Goal: Task Accomplishment & Management: Complete application form

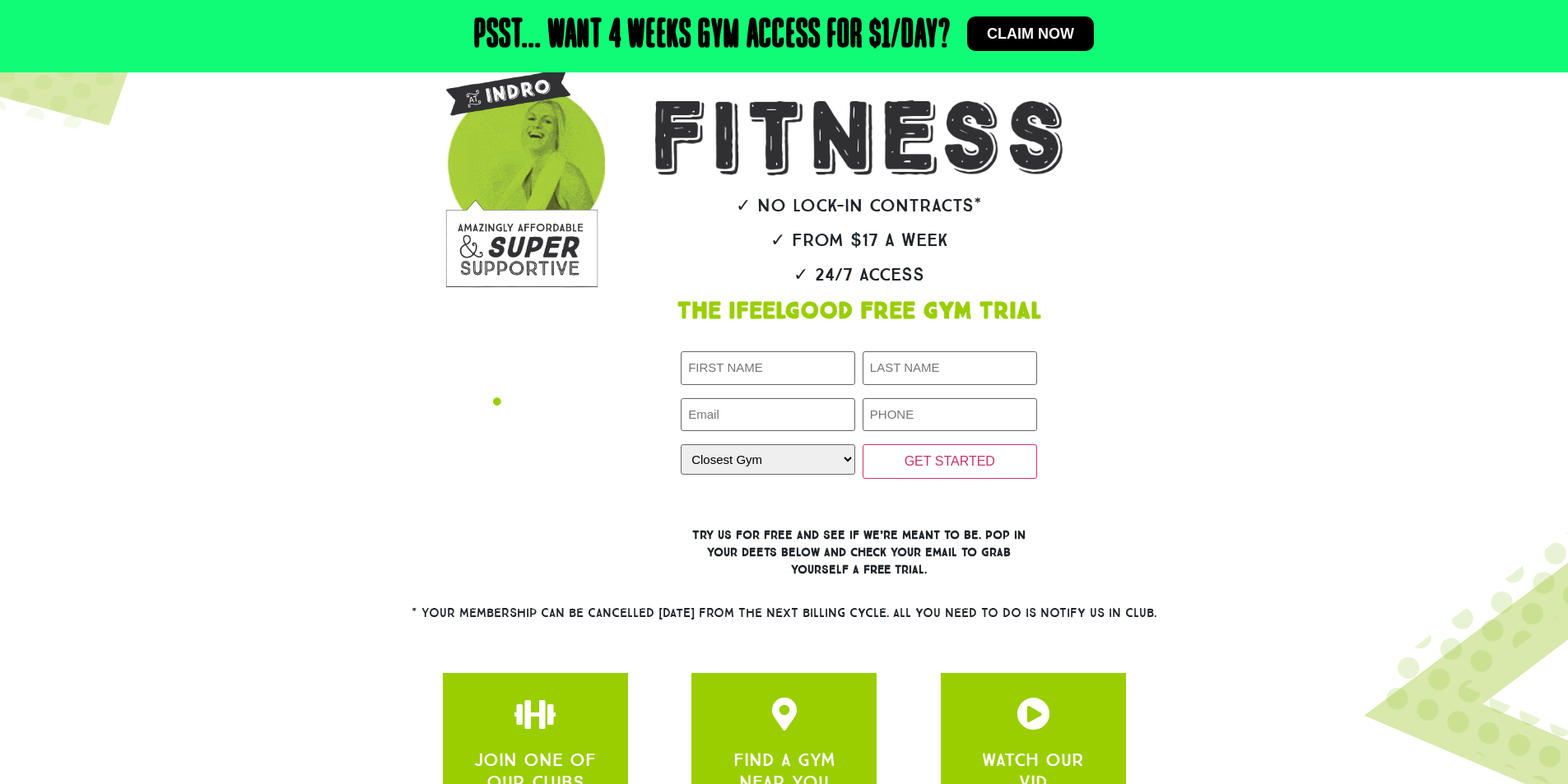
scroll to position [247, 0]
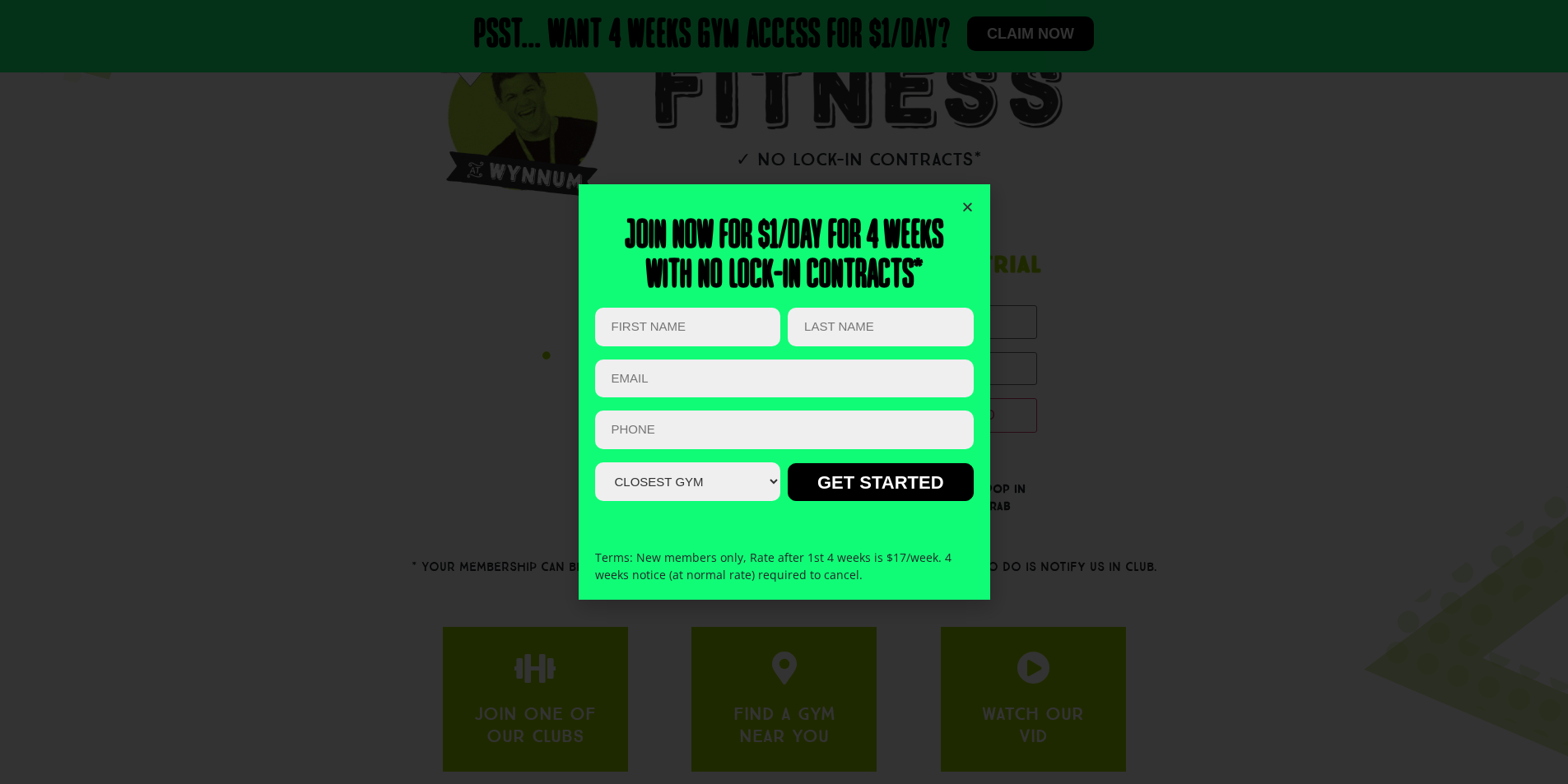
click at [705, 499] on select "Closest Gym [GEOGRAPHIC_DATA] [GEOGRAPHIC_DATA] [GEOGRAPHIC_DATA] [GEOGRAPHIC_D…" at bounding box center [687, 482] width 185 height 38
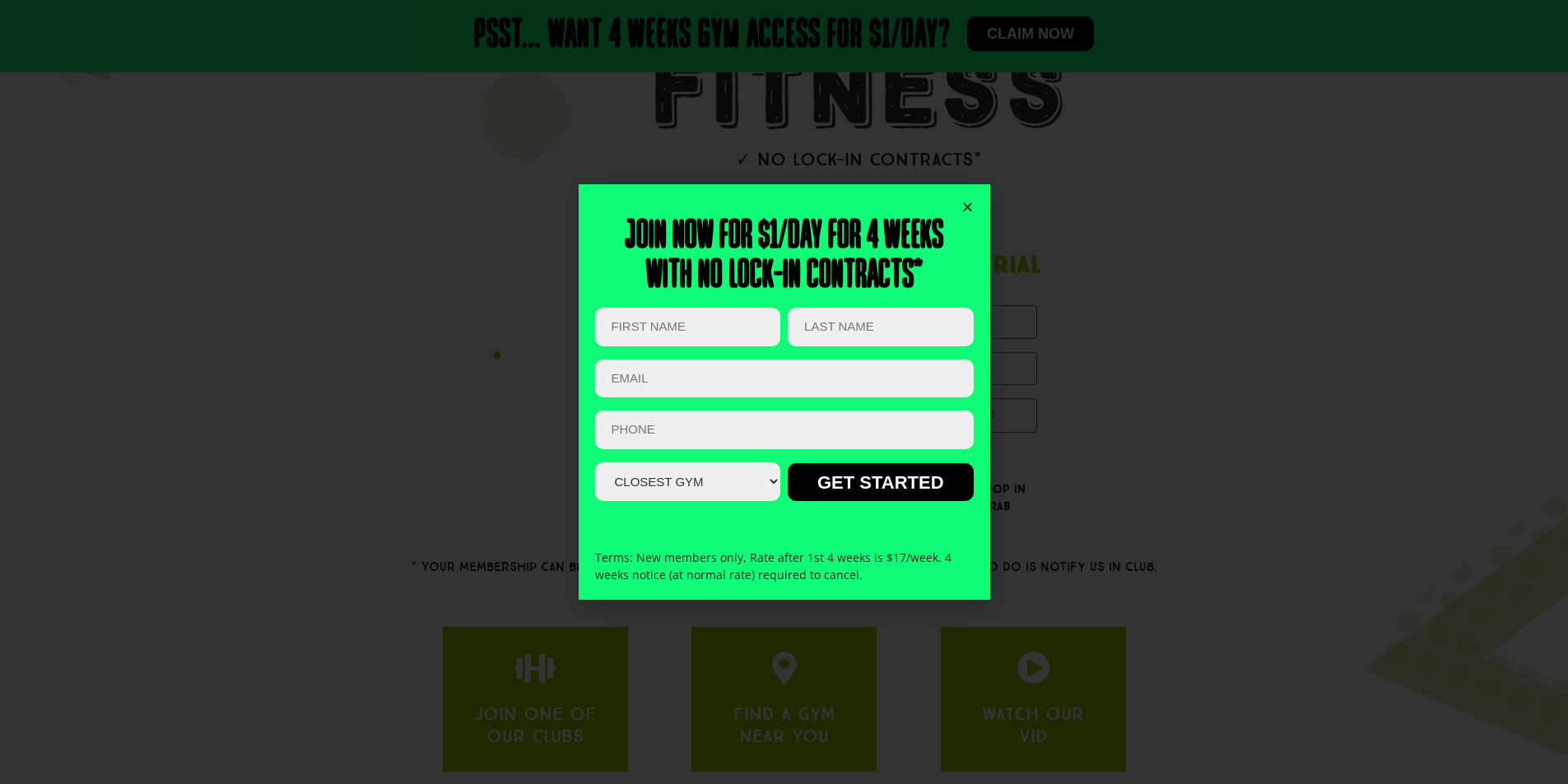
select select "[GEOGRAPHIC_DATA]"
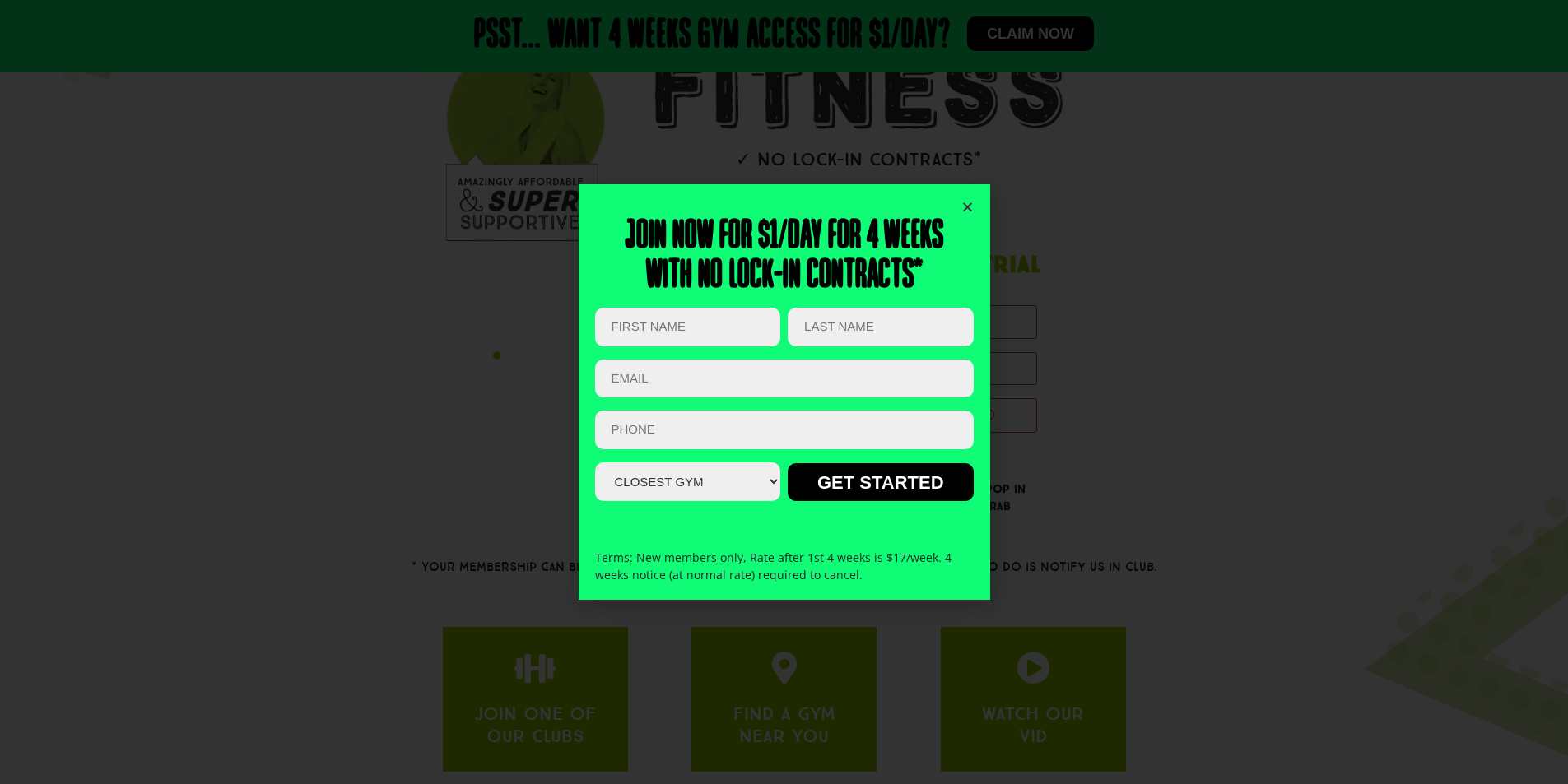
click at [595, 463] on select "Closest Gym [GEOGRAPHIC_DATA] [GEOGRAPHIC_DATA] [GEOGRAPHIC_DATA] [GEOGRAPHIC_D…" at bounding box center [687, 482] width 185 height 38
click at [707, 322] on input "First Name (Required)" at bounding box center [687, 327] width 185 height 38
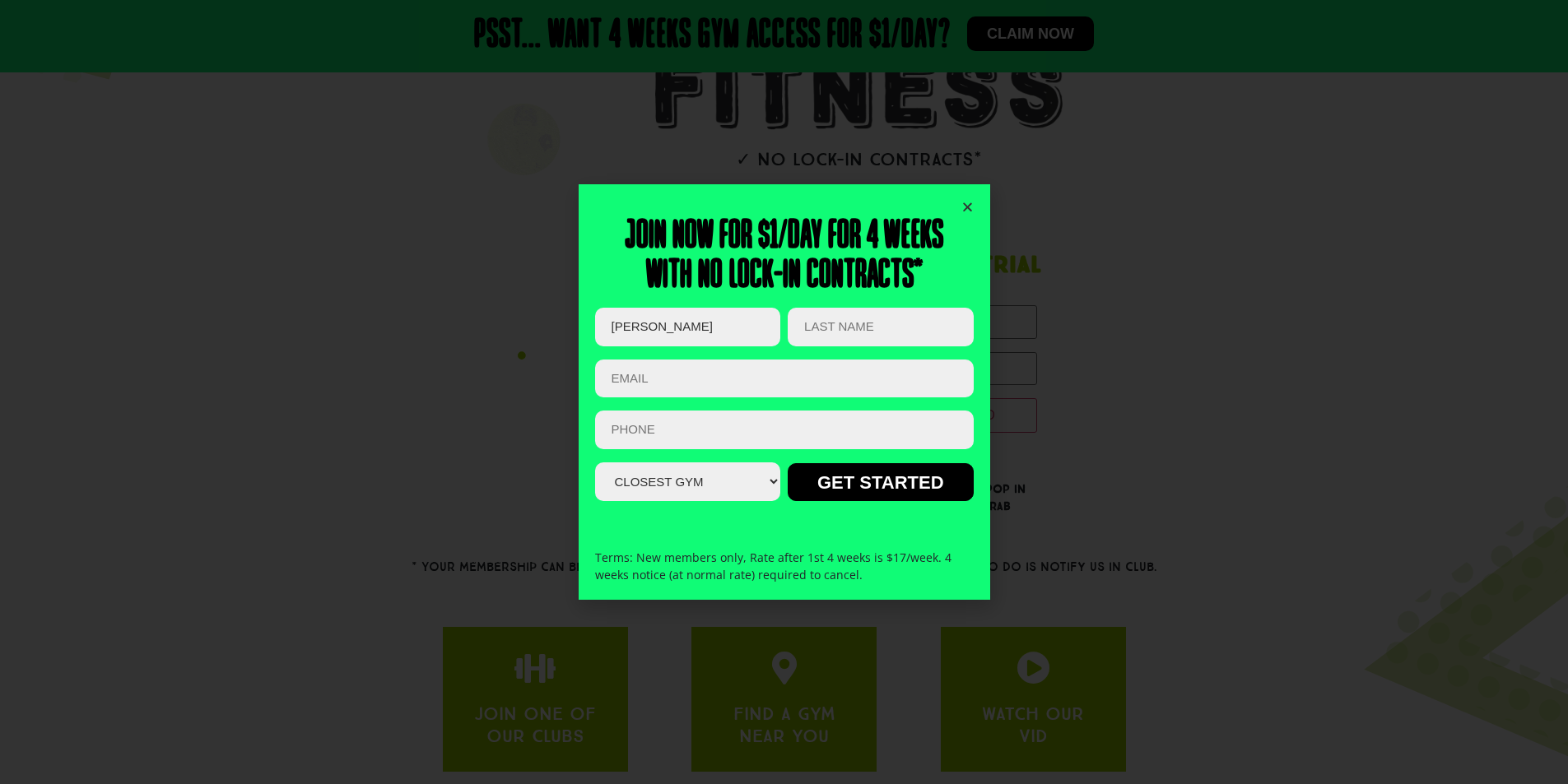
type input "[PERSON_NAME]"
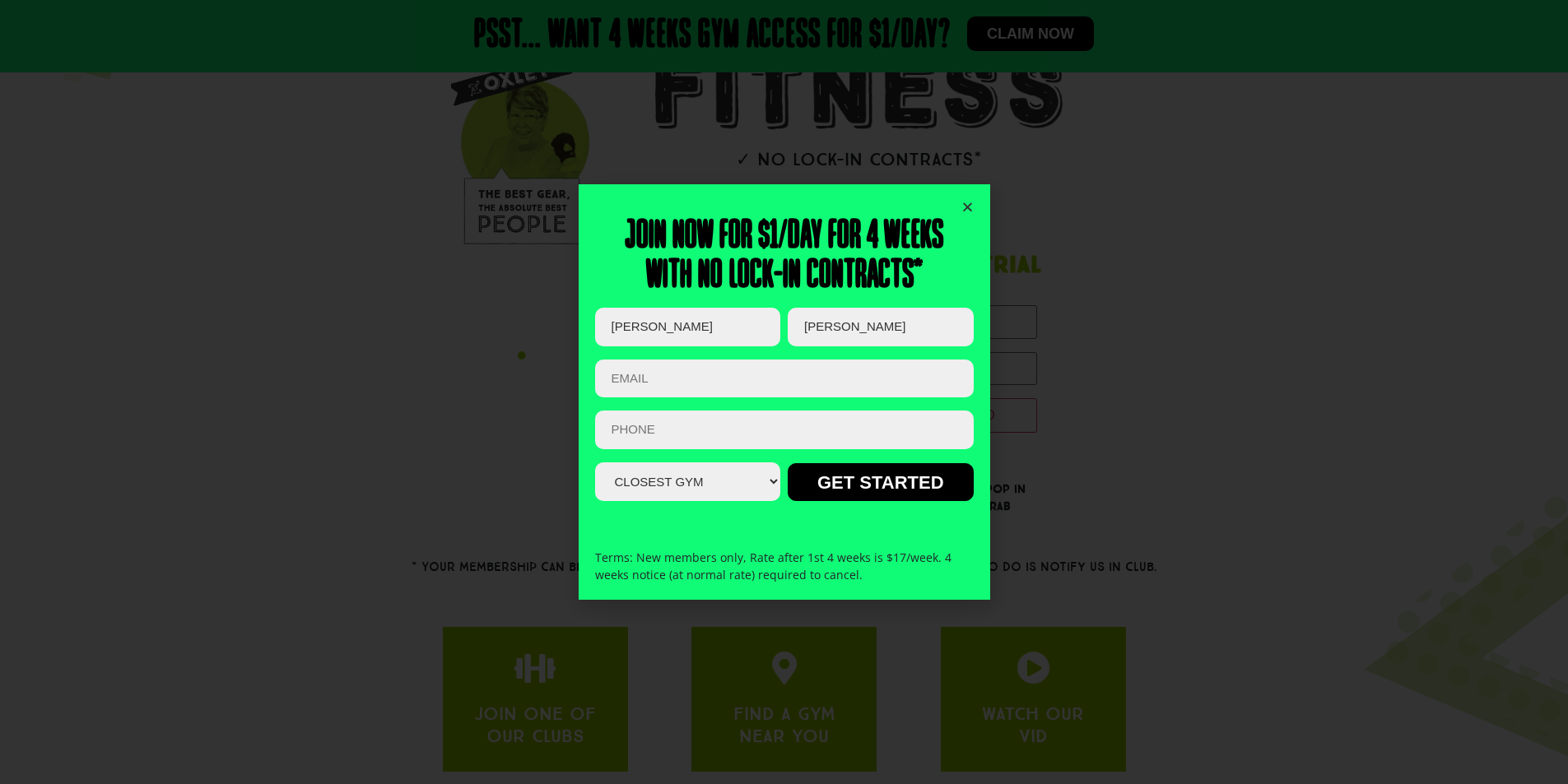
type input "[PERSON_NAME]"
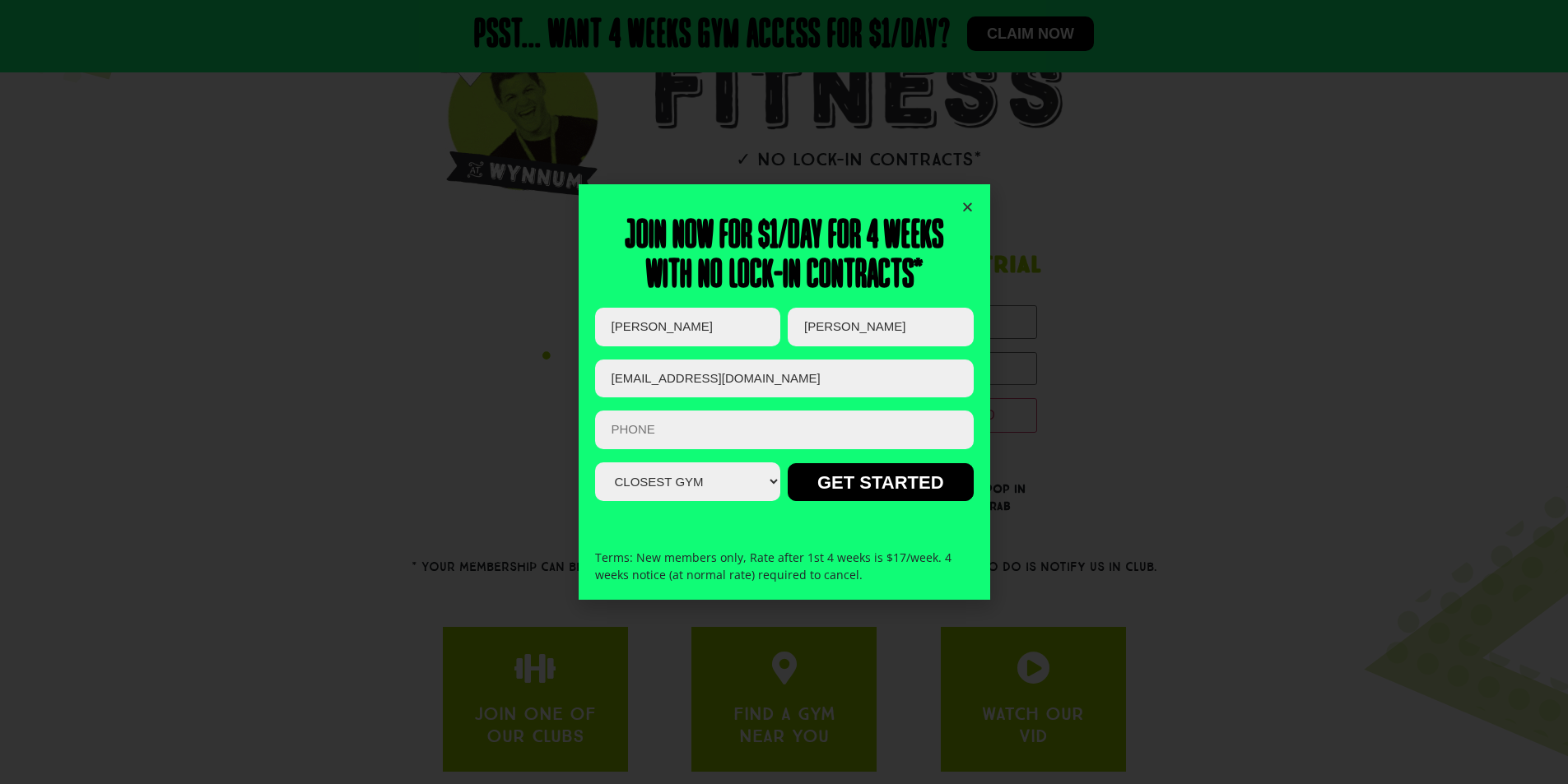
type input "[EMAIL_ADDRESS][DOMAIN_NAME]"
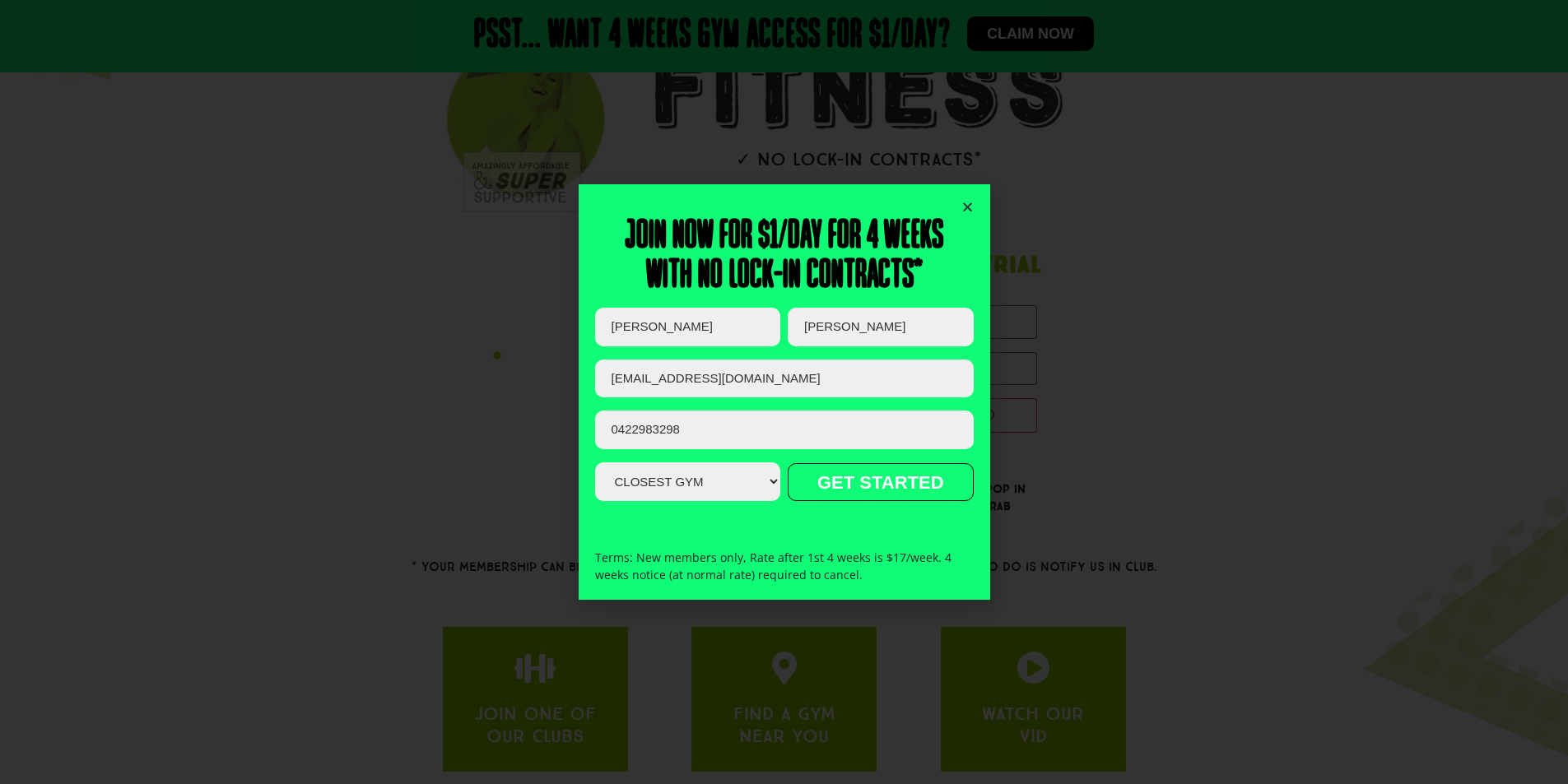
type input "0422983298"
click at [905, 490] on input "GET STARTED" at bounding box center [880, 481] width 185 height 38
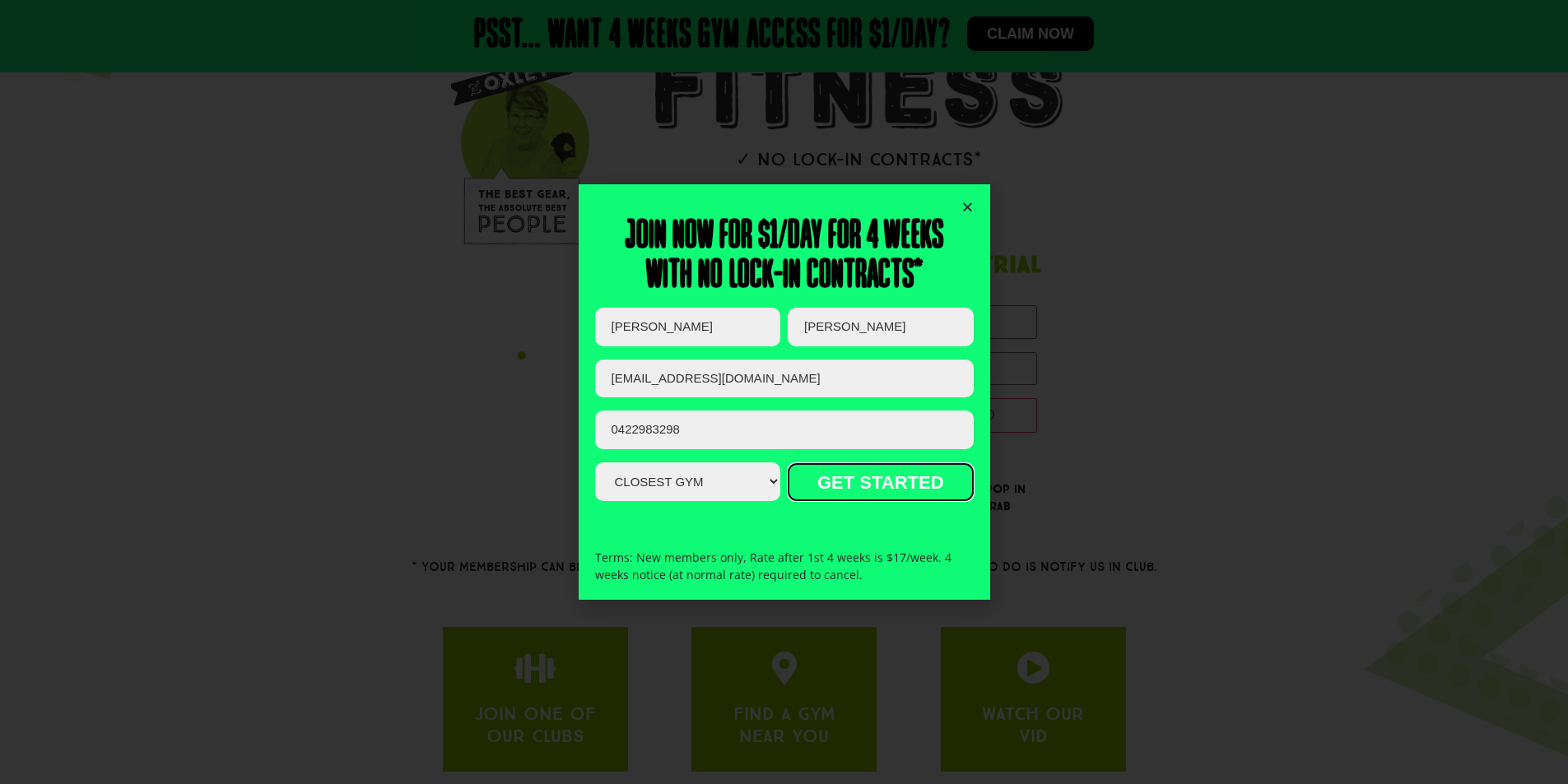
click at [881, 486] on input "GET STARTED" at bounding box center [880, 481] width 185 height 38
click at [895, 485] on input "GET STARTED" at bounding box center [880, 481] width 185 height 38
